Goal: Book appointment/travel/reservation

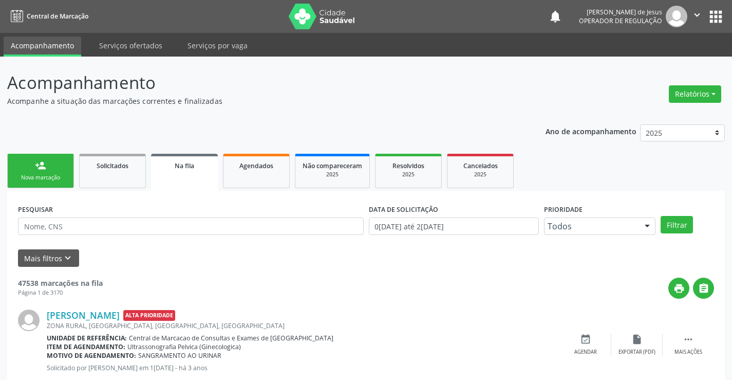
click at [38, 178] on div "Nova marcação" at bounding box center [40, 178] width 51 height 8
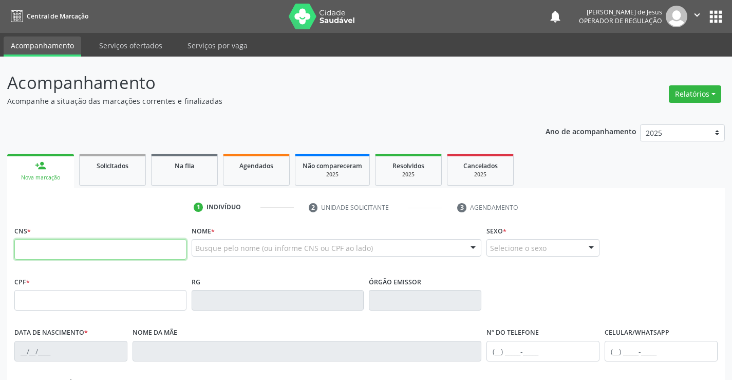
click at [46, 255] on input "text" at bounding box center [100, 249] width 172 height 21
type input "702 8091 5279 2963"
type input "1[DATE]"
type input "SN"
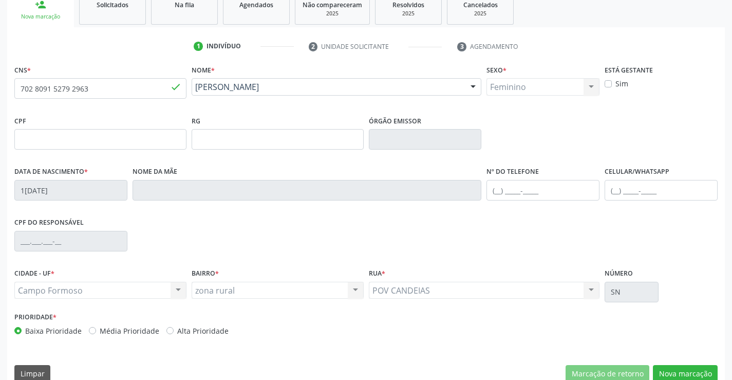
scroll to position [177, 0]
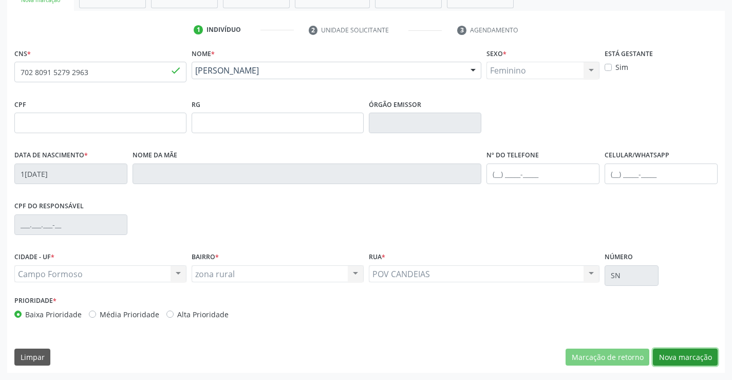
click at [676, 357] on button "Nova marcação" at bounding box center [685, 356] width 65 height 17
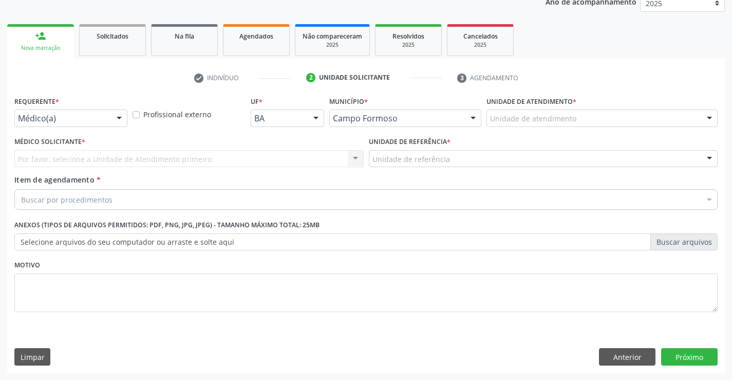
click at [118, 116] on div at bounding box center [118, 118] width 15 height 17
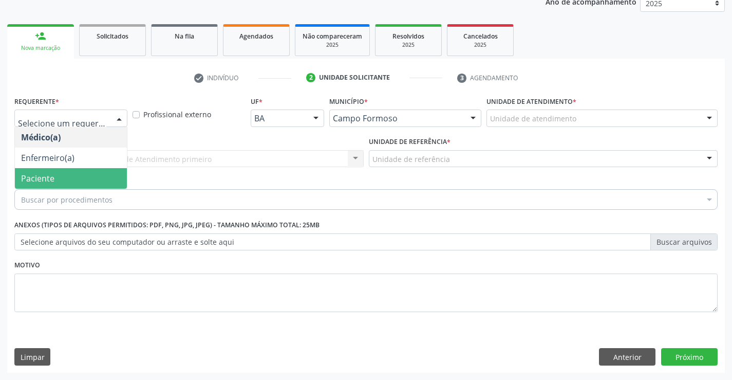
click at [49, 175] on span "Paciente" at bounding box center [37, 178] width 33 height 11
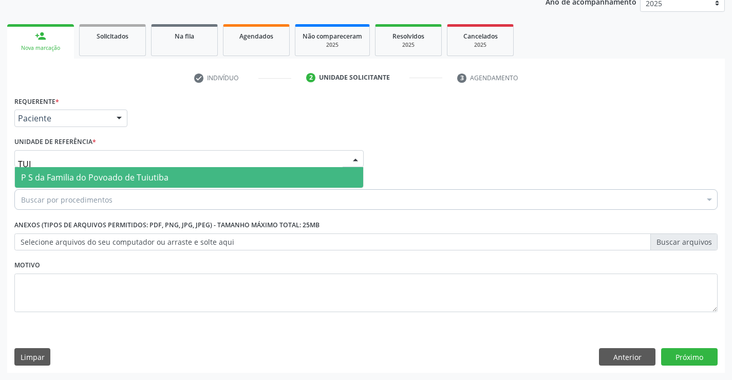
click at [45, 176] on span "P S da Familia do Povoado de Tuiutiba" at bounding box center [94, 177] width 147 height 11
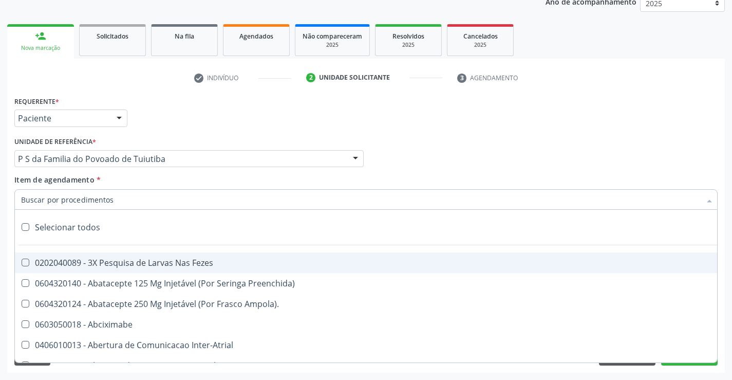
click at [353, 160] on div at bounding box center [355, 159] width 15 height 17
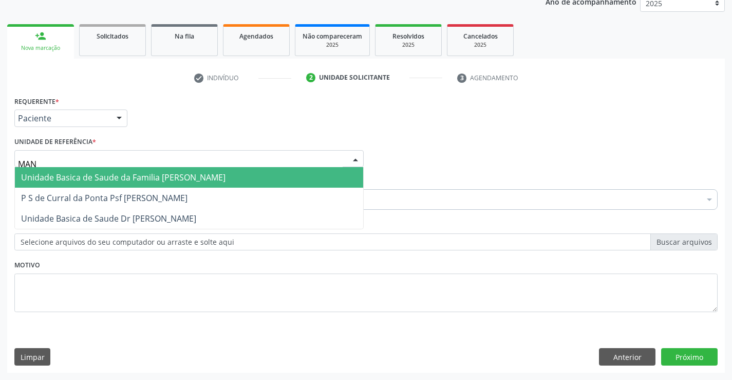
type input "MANI"
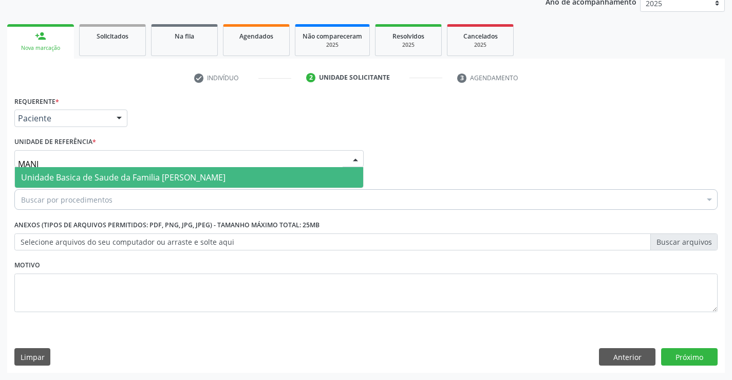
click at [198, 177] on span "Unidade Basica de Saude da Familia [PERSON_NAME]" at bounding box center [123, 177] width 204 height 11
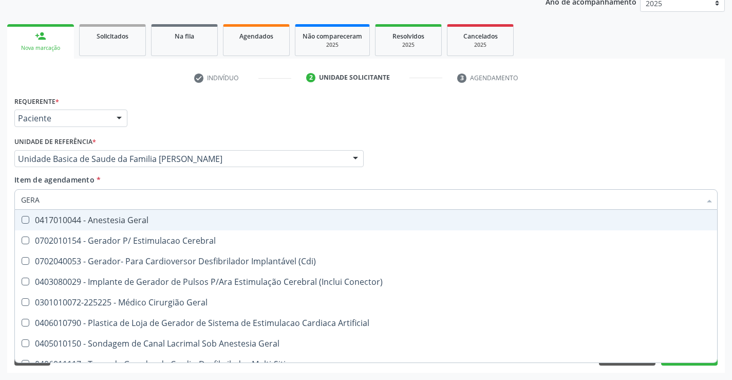
type input "GERAL"
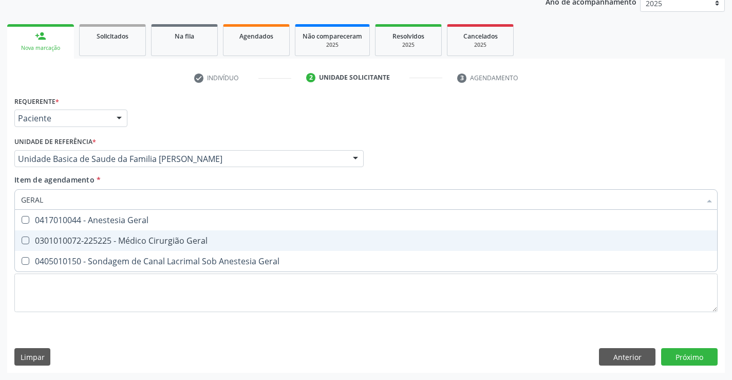
click at [135, 238] on div "0301010072-225225 - Médico Cirurgião Geral" at bounding box center [366, 240] width 690 height 8
checkbox Geral "true"
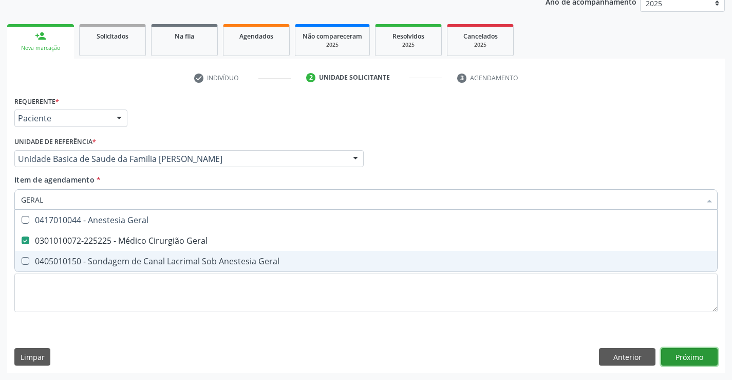
click at [669, 359] on div "Requerente * Paciente Médico(a) Enfermeiro(a) Paciente Nenhum resultado encontr…" at bounding box center [366, 233] width 718 height 279
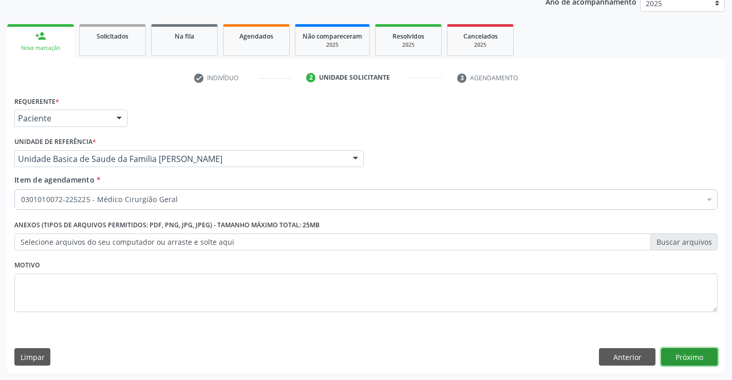
click at [697, 357] on button "Próximo" at bounding box center [689, 356] width 57 height 17
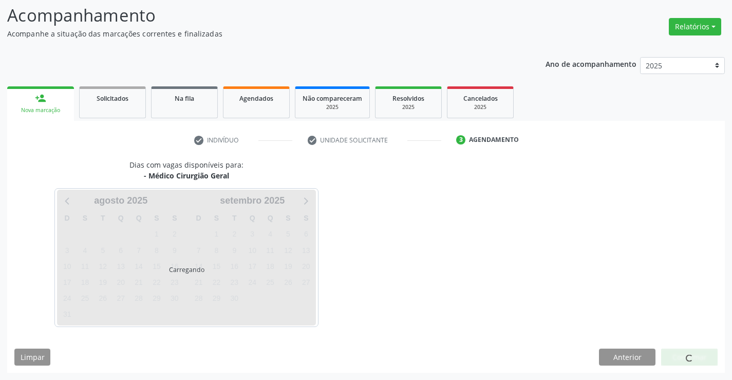
scroll to position [67, 0]
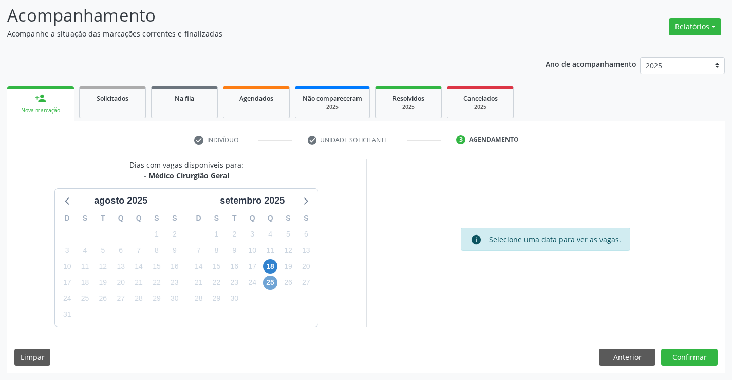
click at [272, 285] on span "25" at bounding box center [270, 282] width 14 height 14
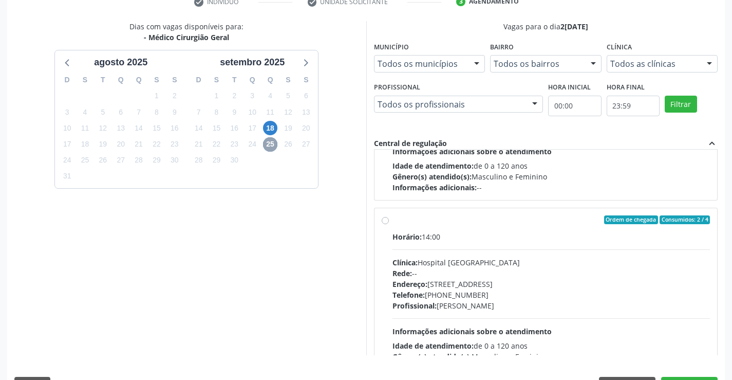
scroll to position [162, 0]
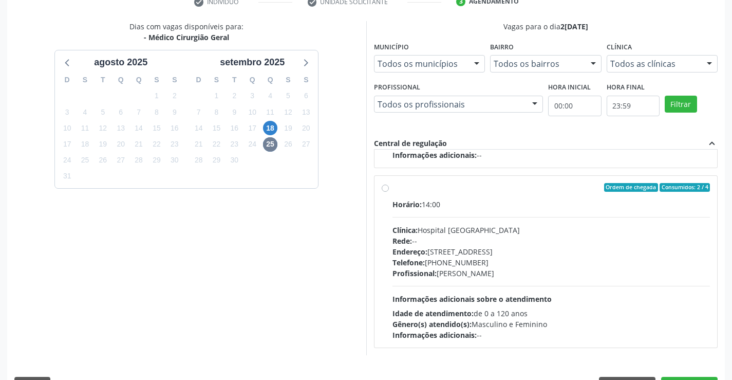
click at [393, 185] on label "Ordem de chegada Consumidos: 2 / 4 Horário: 14:00 Clínica: Hospital [GEOGRAPHIC…" at bounding box center [552, 262] width 318 height 158
click at [384, 185] on input "Ordem de chegada Consumidos: 2 / 4 Horário: 14:00 Clínica: Hospital [GEOGRAPHIC…" at bounding box center [385, 187] width 7 height 9
radio input "true"
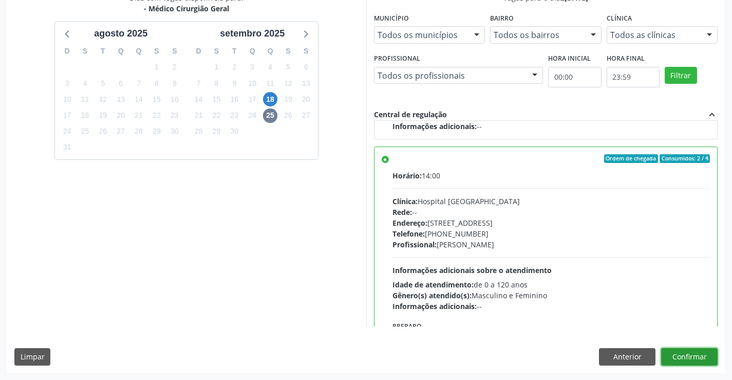
click at [677, 351] on button "Confirmar" at bounding box center [689, 356] width 57 height 17
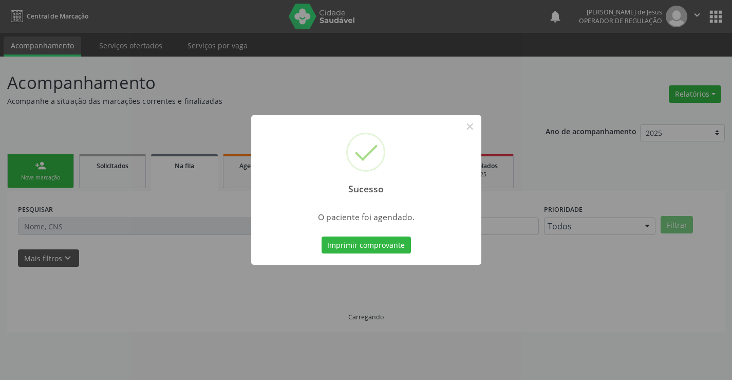
scroll to position [0, 0]
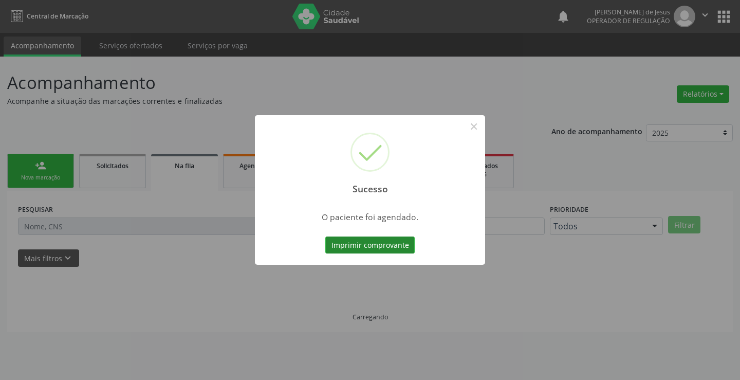
click at [367, 240] on button "Imprimir comprovante" at bounding box center [369, 244] width 89 height 17
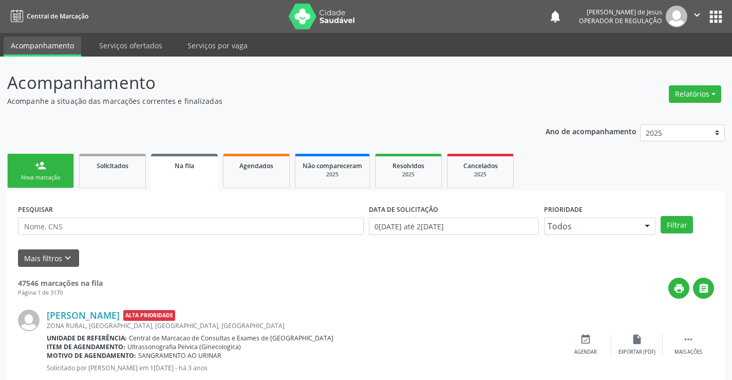
click at [58, 176] on div "Nova marcação" at bounding box center [40, 178] width 51 height 8
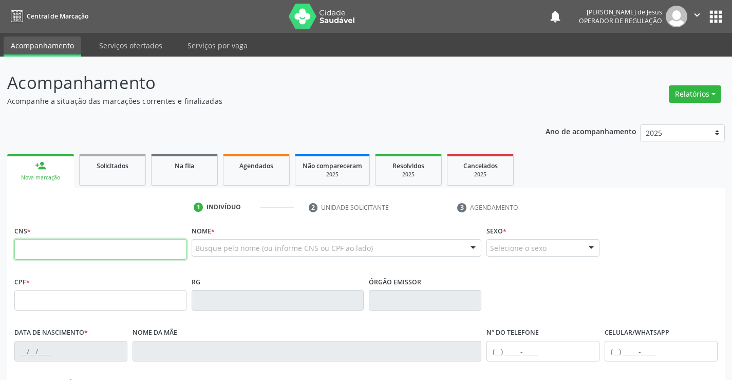
click at [43, 250] on input "text" at bounding box center [100, 249] width 172 height 21
type input "700 6014 7789 6367"
type input "2[DATE]"
type input "[PERSON_NAME]"
type input "[PHONE_NUMBER]"
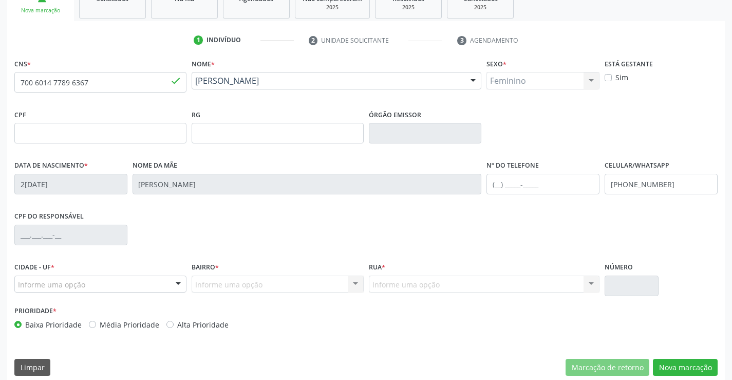
scroll to position [177, 0]
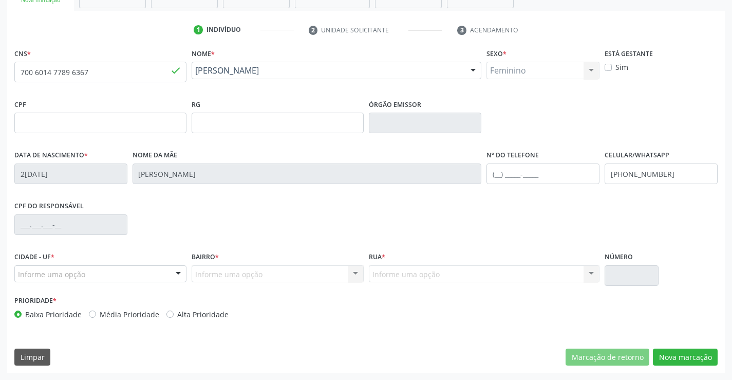
click at [180, 271] on div at bounding box center [178, 274] width 15 height 17
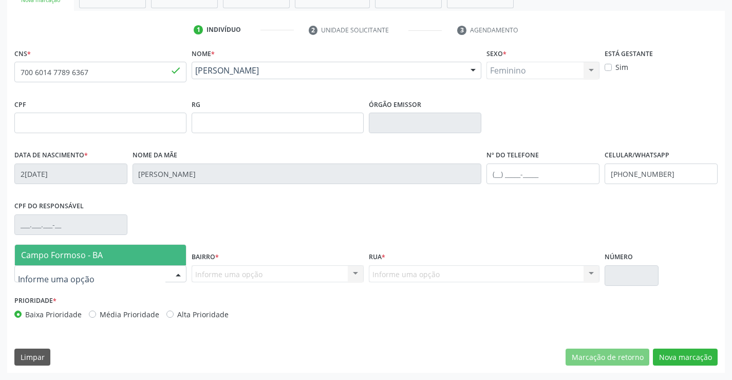
click at [109, 248] on span "Campo Formoso - BA" at bounding box center [100, 255] width 171 height 21
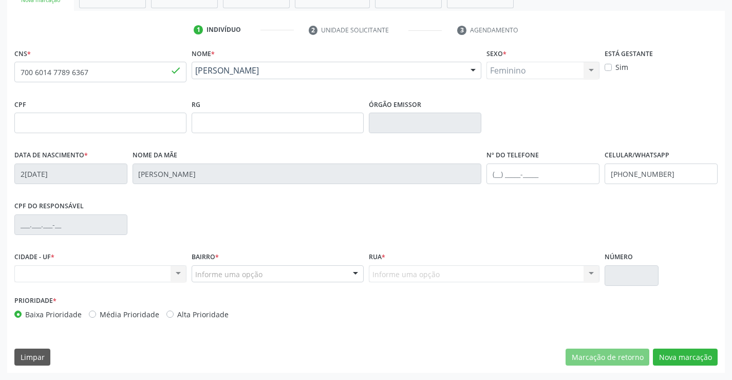
click at [176, 270] on div "Nenhum resultado encontrado para: " " Não há nenhuma opção para ser exibida." at bounding box center [100, 273] width 172 height 17
click at [178, 271] on div "Nenhum resultado encontrado para: " " Não há nenhuma opção para ser exibida." at bounding box center [100, 273] width 172 height 17
